Goal: Task Accomplishment & Management: Complete application form

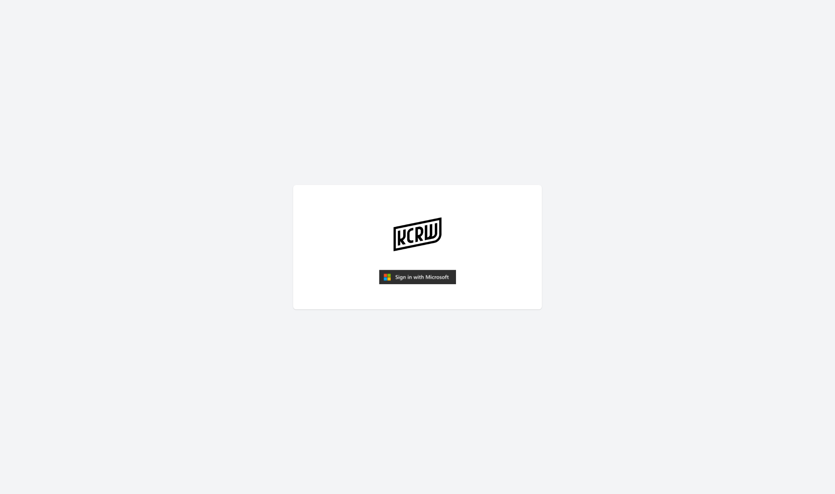
click at [418, 278] on img "submit" at bounding box center [417, 277] width 77 height 15
click at [393, 274] on img "submit" at bounding box center [417, 277] width 77 height 15
click at [420, 278] on img "submit" at bounding box center [417, 277] width 77 height 15
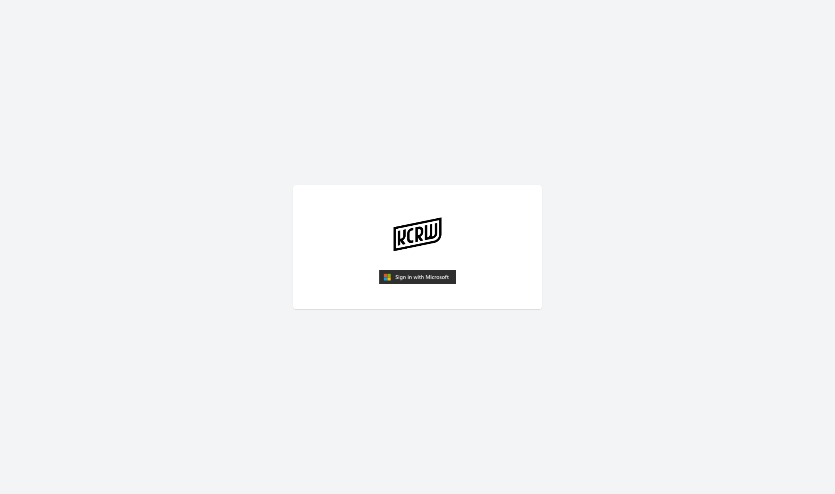
click at [420, 278] on img "submit" at bounding box center [417, 277] width 77 height 15
click at [447, 275] on img "submit" at bounding box center [417, 277] width 77 height 15
click at [447, 271] on img "submit" at bounding box center [417, 277] width 77 height 15
click at [411, 280] on img "submit" at bounding box center [417, 277] width 77 height 15
